Goal: Book appointment/travel/reservation

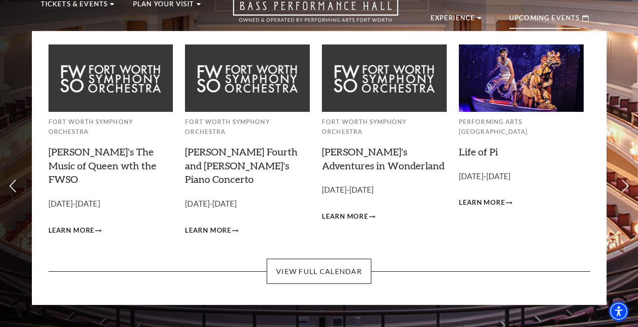
scroll to position [54, 0]
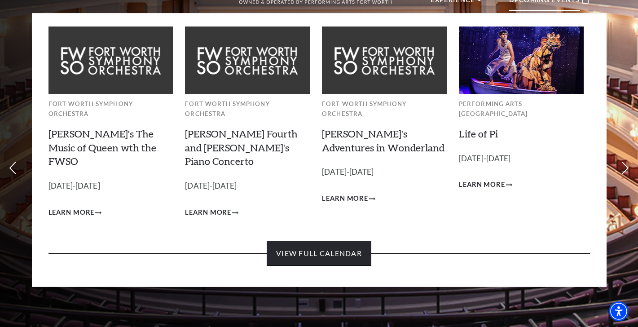
click at [318, 241] on link "View Full Calendar" at bounding box center [319, 253] width 105 height 25
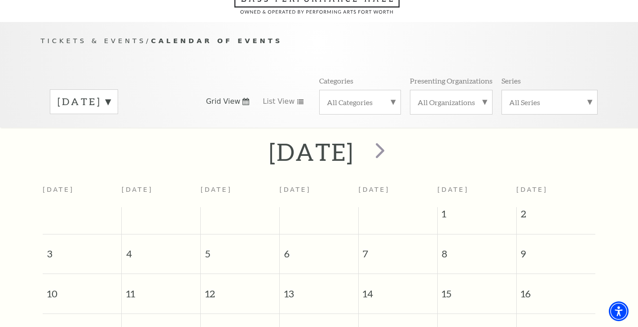
scroll to position [79, 0]
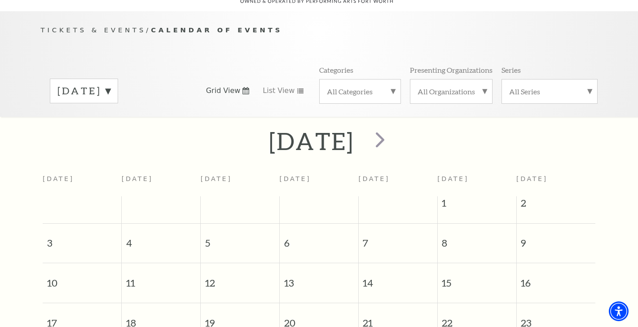
click at [110, 84] on label "[DATE]" at bounding box center [83, 91] width 53 height 14
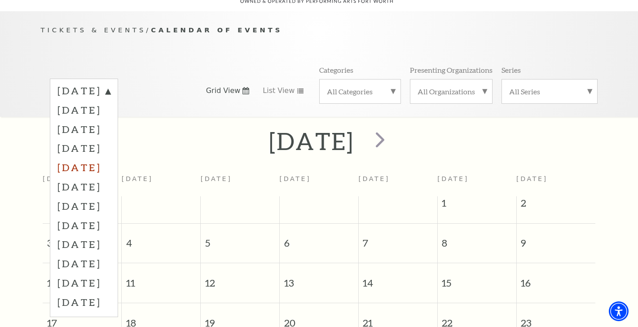
click at [110, 158] on label "[DATE]" at bounding box center [83, 167] width 53 height 19
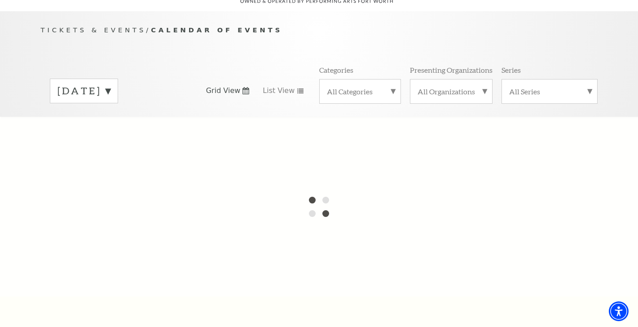
click at [478, 87] on label "All Organizations" at bounding box center [451, 91] width 67 height 9
click at [478, 87] on label "All Organizations" at bounding box center [451, 93] width 67 height 12
click at [546, 85] on div "All Series" at bounding box center [550, 91] width 96 height 25
click at [546, 87] on label "All Series" at bounding box center [549, 93] width 81 height 12
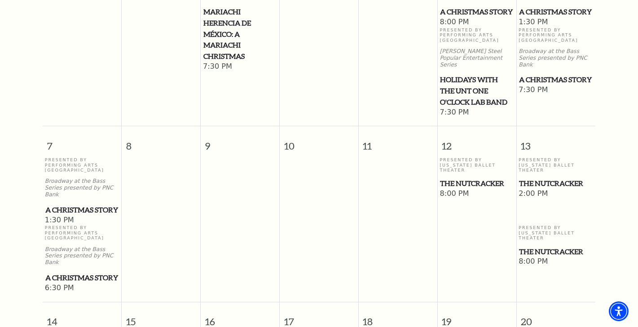
scroll to position [331, 0]
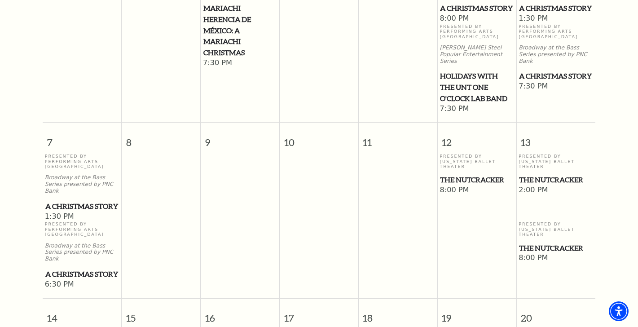
click at [533, 174] on span "The Nutcracker" at bounding box center [556, 179] width 74 height 11
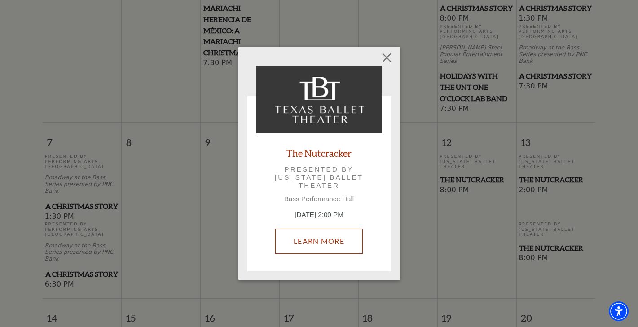
click at [319, 246] on link "Learn More" at bounding box center [319, 241] width 88 height 25
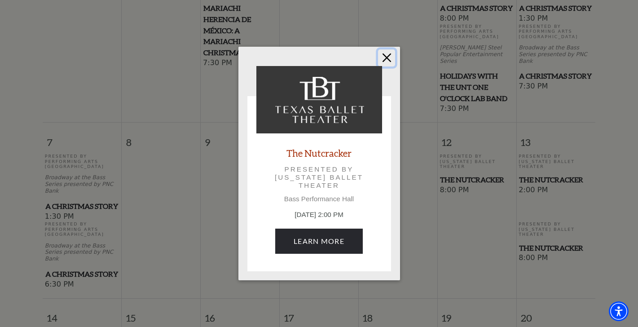
click at [385, 63] on button "Close" at bounding box center [386, 57] width 17 height 17
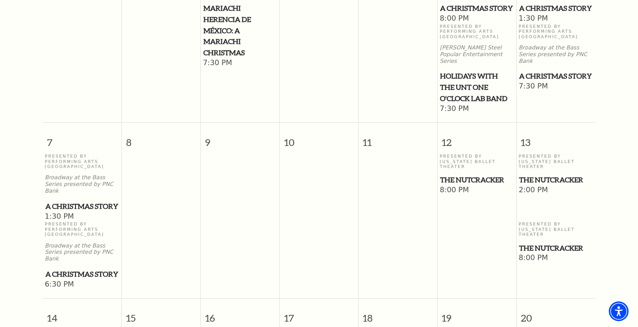
click at [540, 185] on span "2:00 PM" at bounding box center [556, 190] width 75 height 10
click at [541, 174] on span "The Nutcracker" at bounding box center [556, 179] width 74 height 11
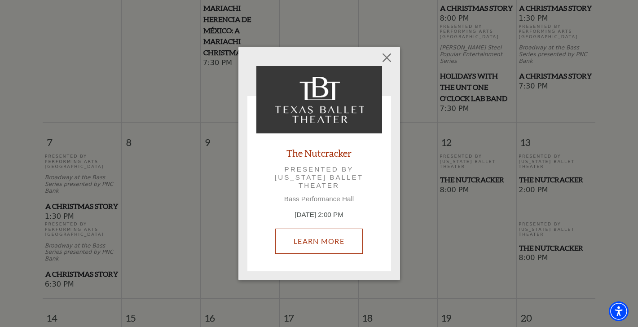
click at [324, 236] on link "Learn More" at bounding box center [319, 241] width 88 height 25
